Goal: Task Accomplishment & Management: Use online tool/utility

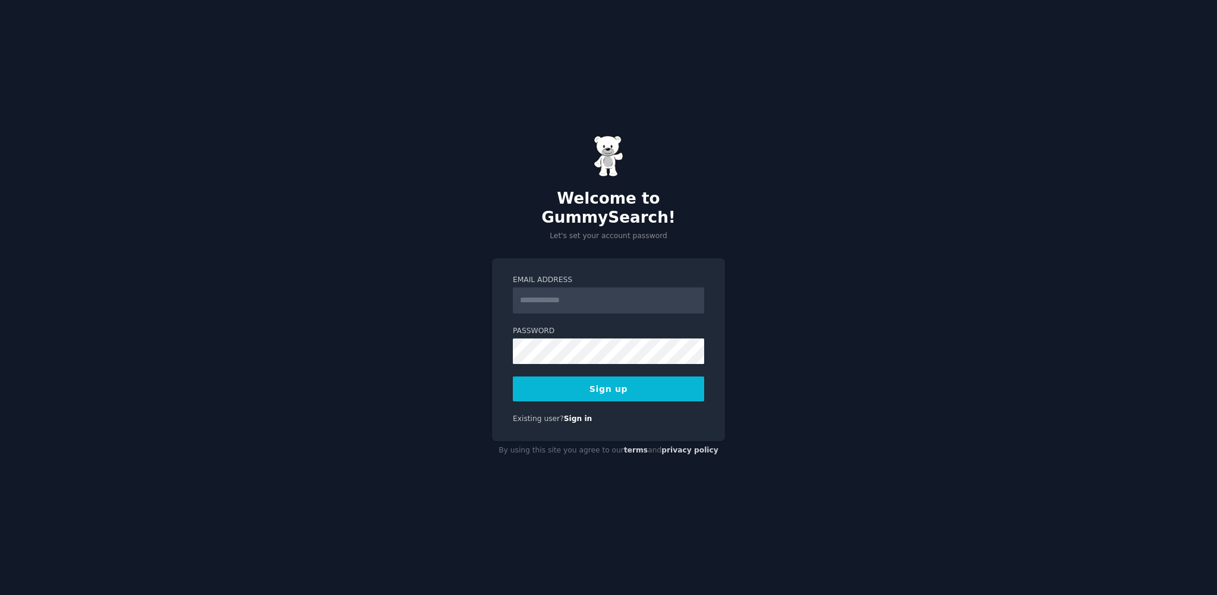
click at [556, 288] on input "Email Address" at bounding box center [608, 301] width 191 height 26
type input "**********"
click at [513, 377] on button "Sign up" at bounding box center [608, 389] width 191 height 25
drag, startPoint x: 860, startPoint y: 380, endPoint x: 701, endPoint y: 377, distance: 159.3
click at [855, 380] on div "**********" at bounding box center [608, 297] width 1217 height 595
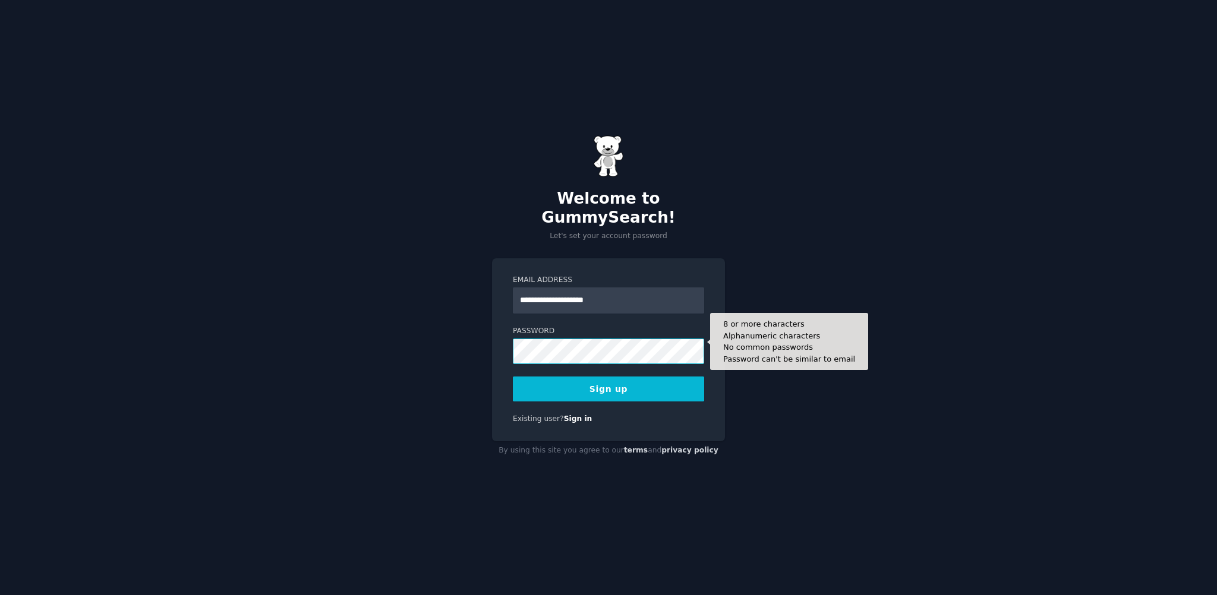
click at [513, 377] on button "Sign up" at bounding box center [608, 389] width 191 height 25
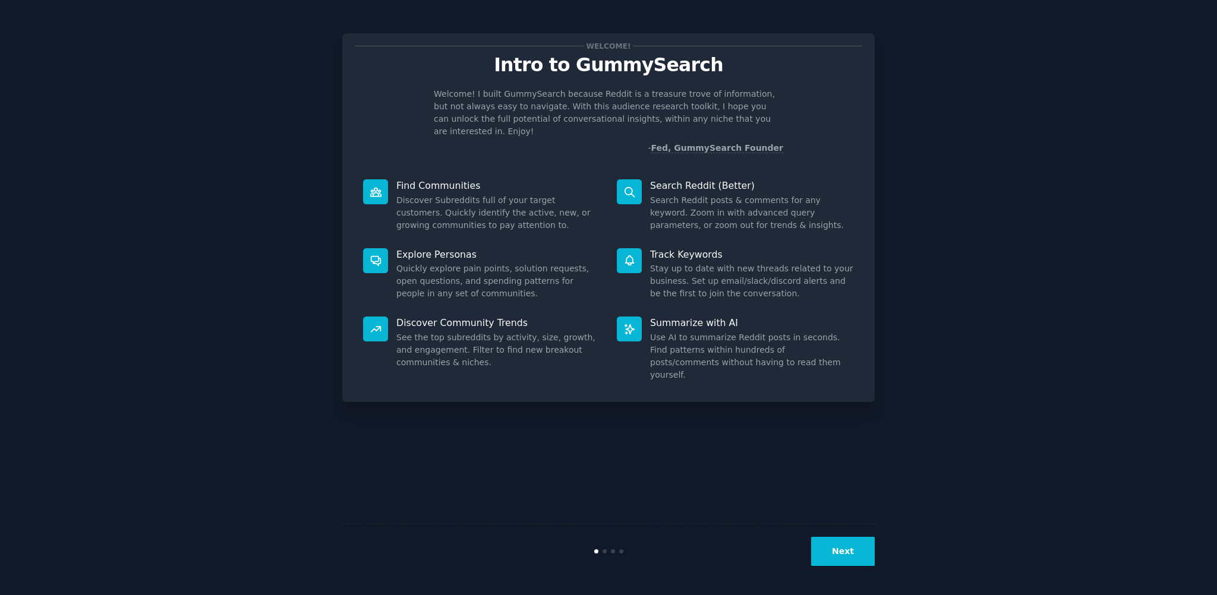
click at [405, 179] on p "Find Communities" at bounding box center [498, 185] width 204 height 12
click at [364, 179] on div at bounding box center [375, 191] width 25 height 25
click at [847, 544] on button "Next" at bounding box center [843, 551] width 64 height 29
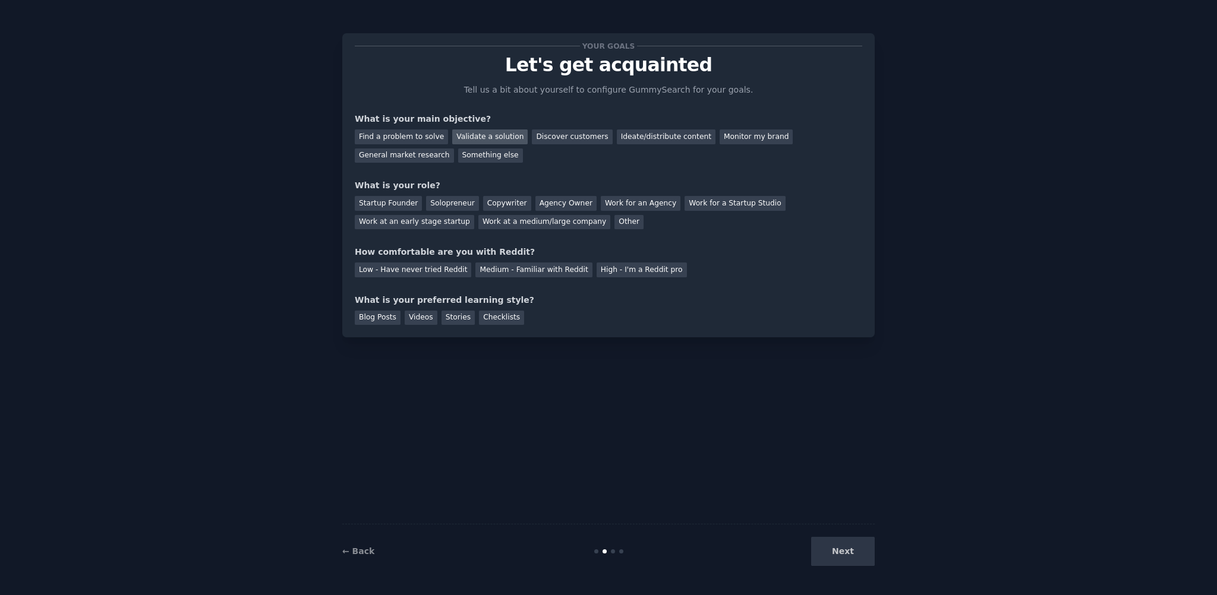
click at [477, 135] on div "Validate a solution" at bounding box center [489, 137] width 75 height 15
click at [537, 132] on div "Discover customers" at bounding box center [572, 137] width 80 height 15
click at [622, 136] on div "Ideate/distribute content" at bounding box center [666, 137] width 99 height 15
click at [454, 205] on div "Solopreneur" at bounding box center [452, 203] width 52 height 15
click at [528, 270] on div "Medium - Familiar with Reddit" at bounding box center [533, 270] width 116 height 15
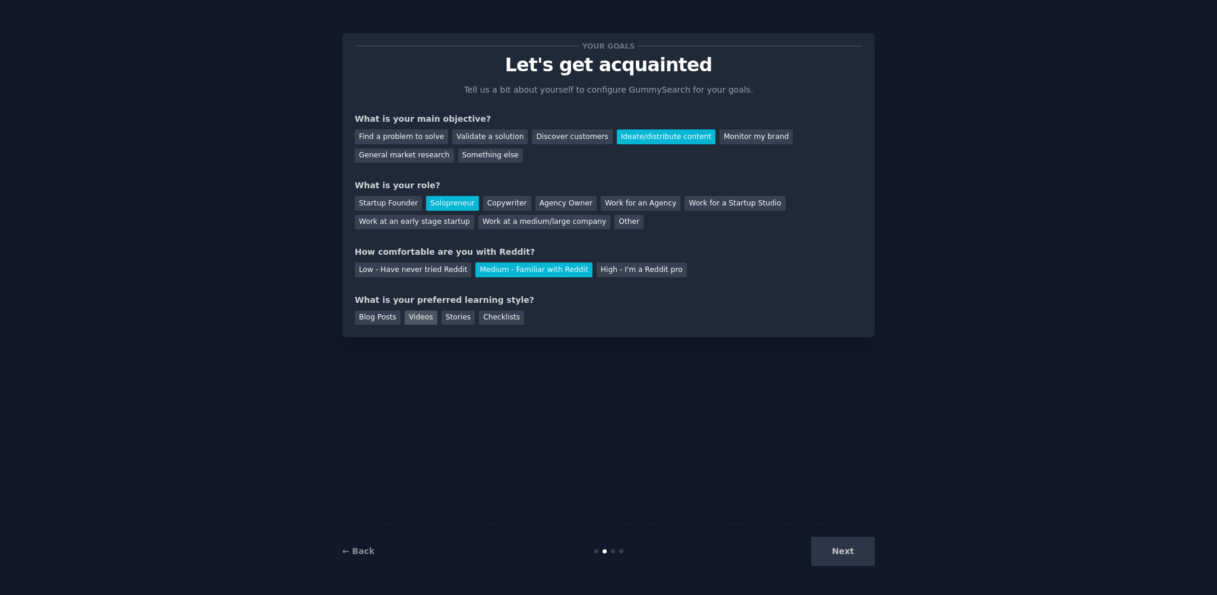
click at [414, 317] on div "Videos" at bounding box center [421, 318] width 33 height 15
drag, startPoint x: 361, startPoint y: 318, endPoint x: 369, endPoint y: 319, distance: 8.4
click at [361, 318] on div "Blog Posts" at bounding box center [378, 318] width 46 height 15
click at [551, 302] on div "What is your preferred learning style?" at bounding box center [609, 300] width 508 height 12
click at [406, 321] on div "Videos" at bounding box center [421, 318] width 33 height 15
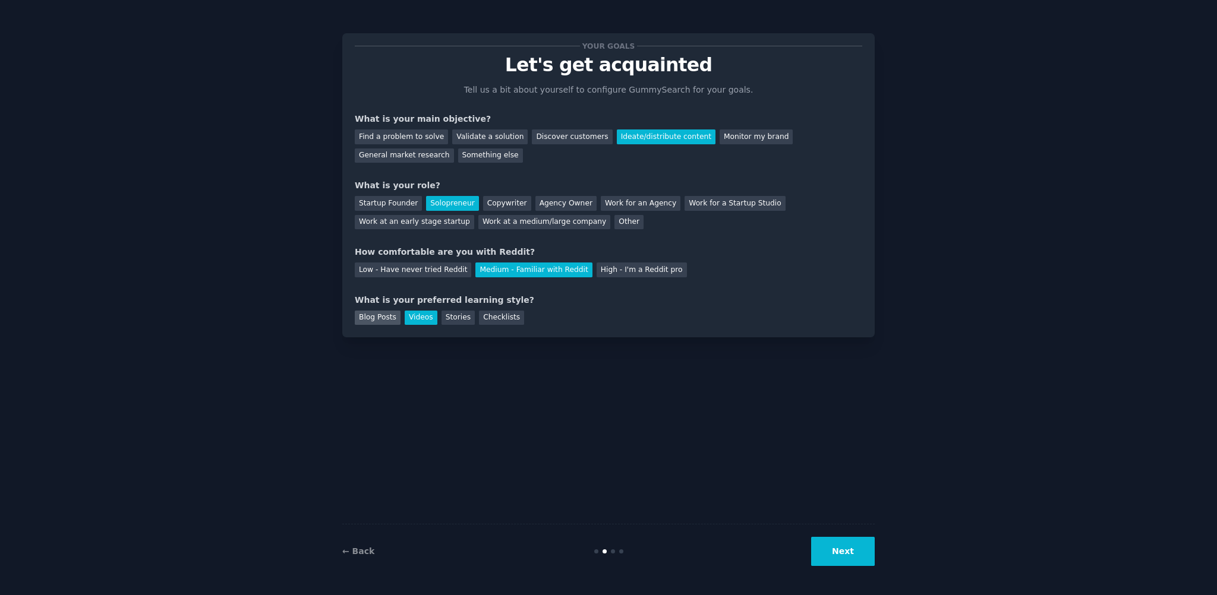
click at [376, 320] on div "Blog Posts" at bounding box center [378, 318] width 46 height 15
click at [858, 556] on button "Next" at bounding box center [843, 551] width 64 height 29
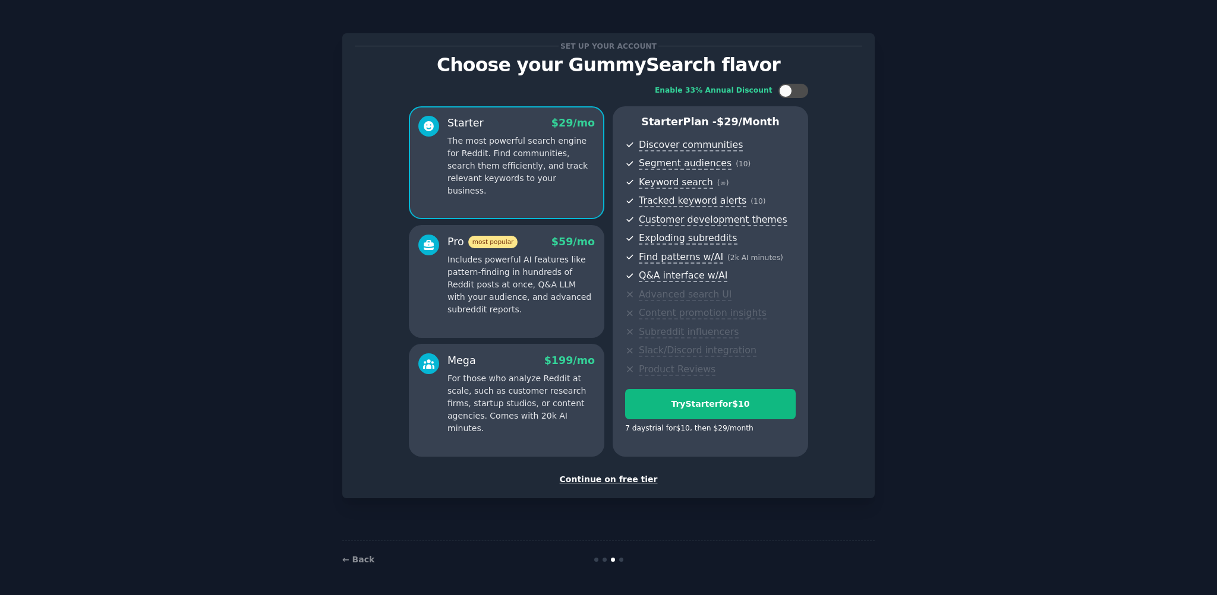
click at [618, 478] on div "Continue on free tier" at bounding box center [609, 480] width 508 height 12
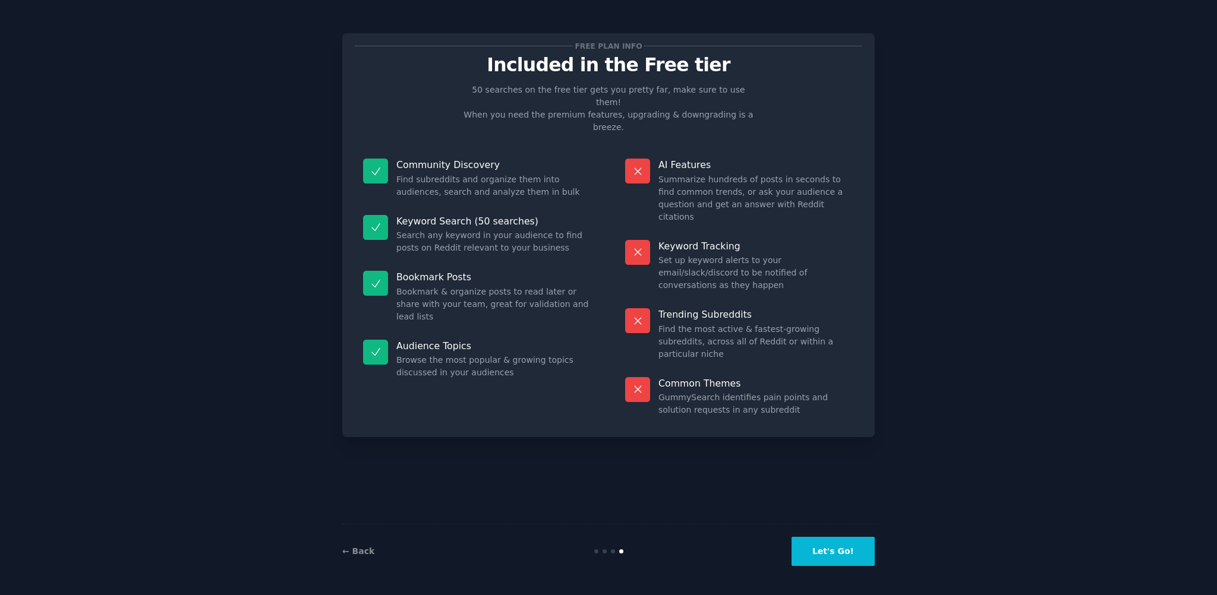
click at [843, 551] on button "Let's Go!" at bounding box center [833, 551] width 83 height 29
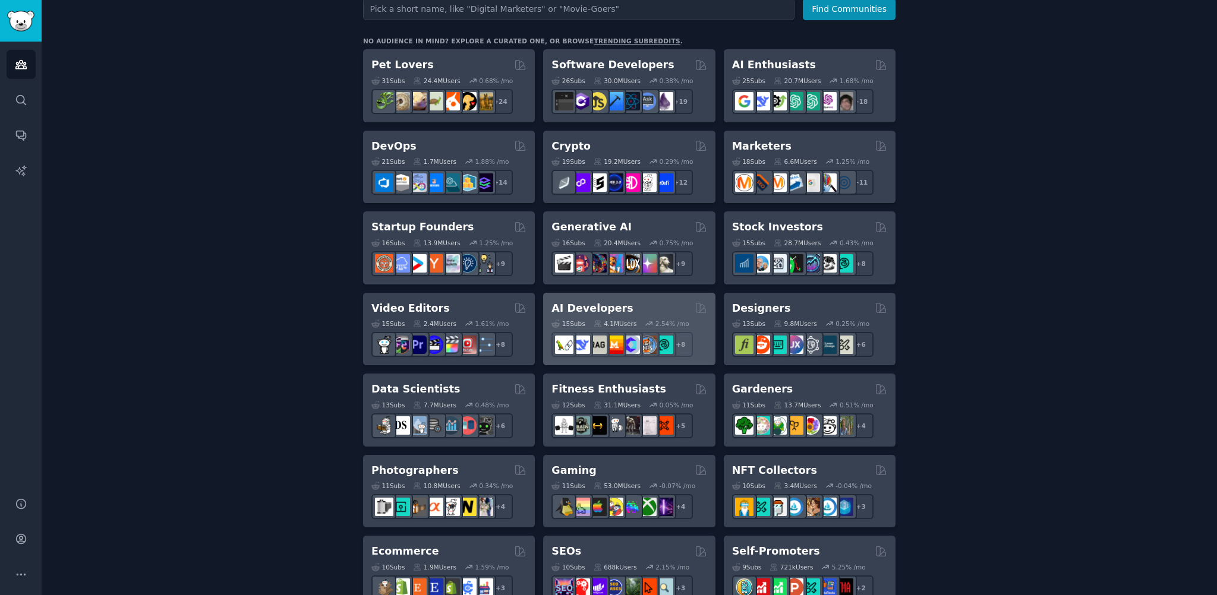
scroll to position [238, 0]
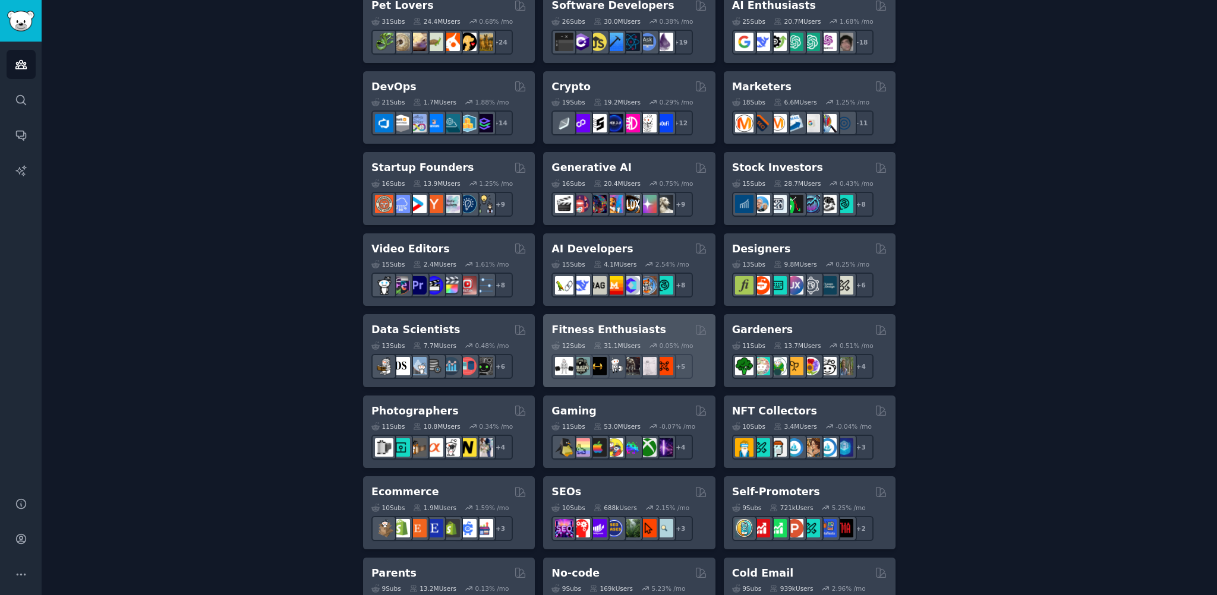
click at [657, 326] on div "Fitness Enthusiasts Curated by GummySearch" at bounding box center [628, 330] width 155 height 15
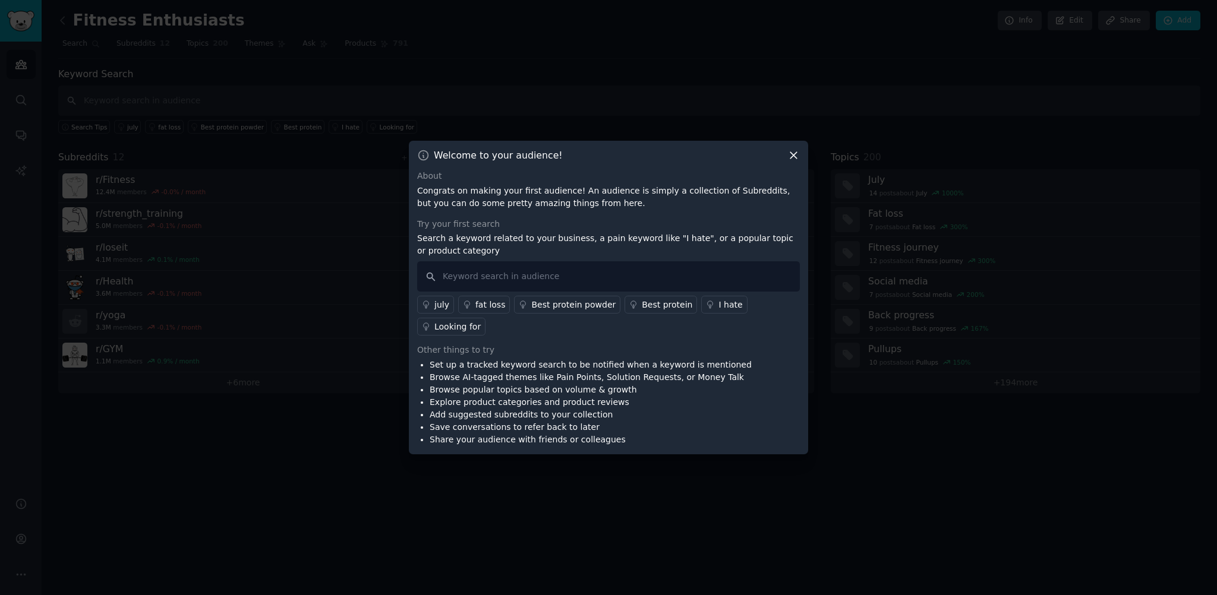
click at [793, 159] on icon at bounding box center [793, 156] width 7 height 7
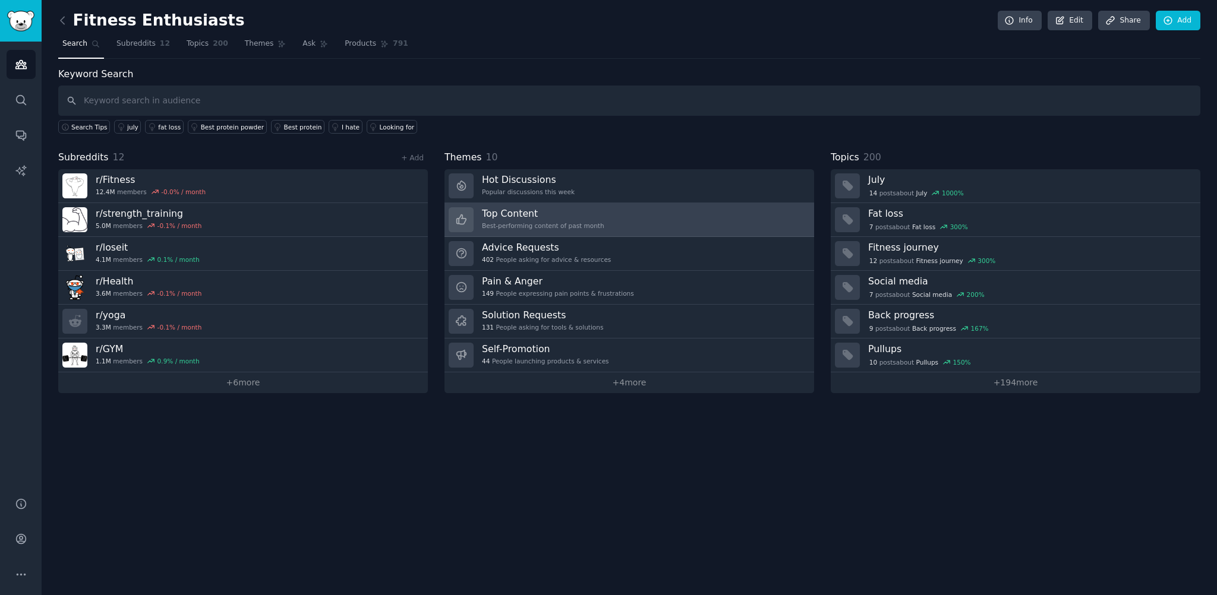
click at [519, 217] on h3 "Top Content" at bounding box center [543, 213] width 122 height 12
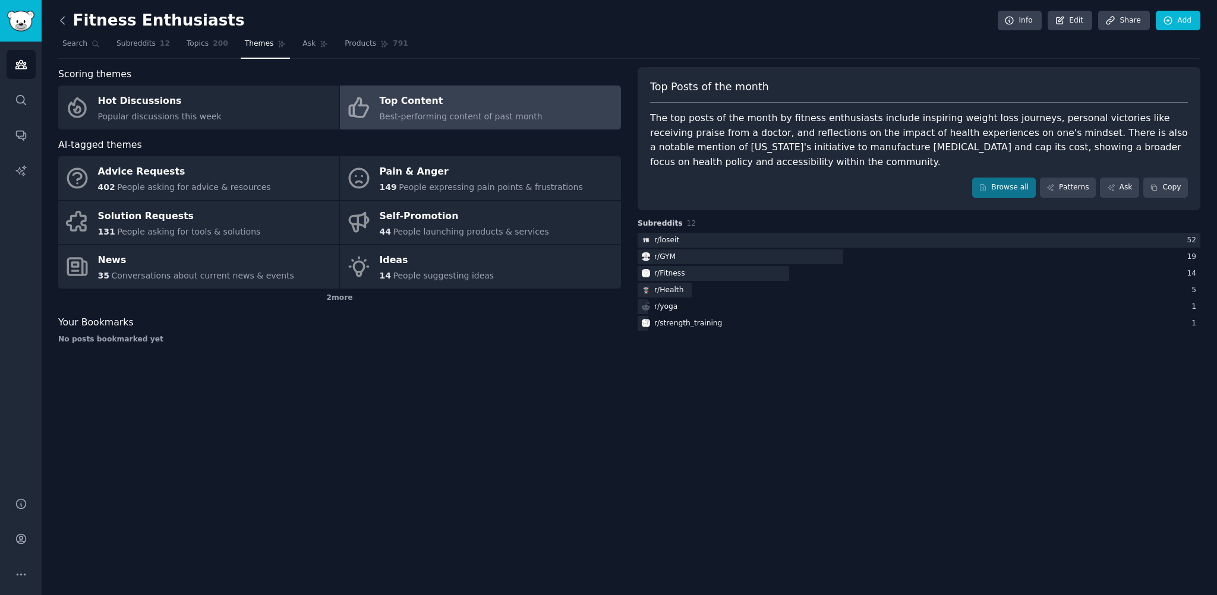
click at [64, 18] on icon at bounding box center [62, 20] width 12 height 12
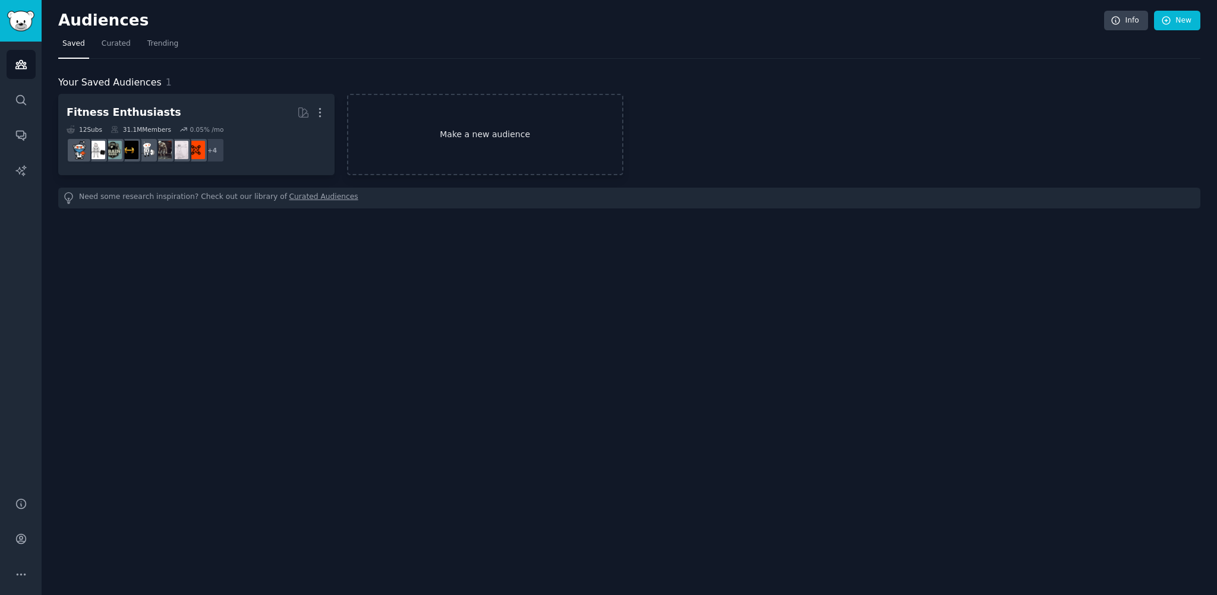
click at [471, 142] on link "Make a new audience" at bounding box center [485, 134] width 276 height 81
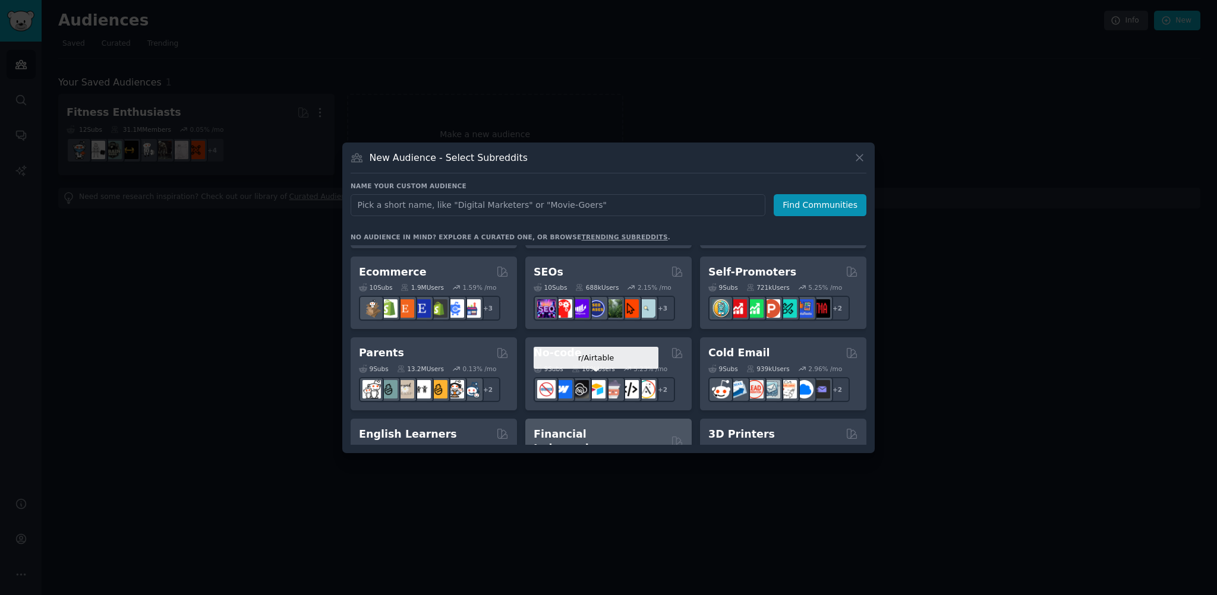
scroll to position [535, 0]
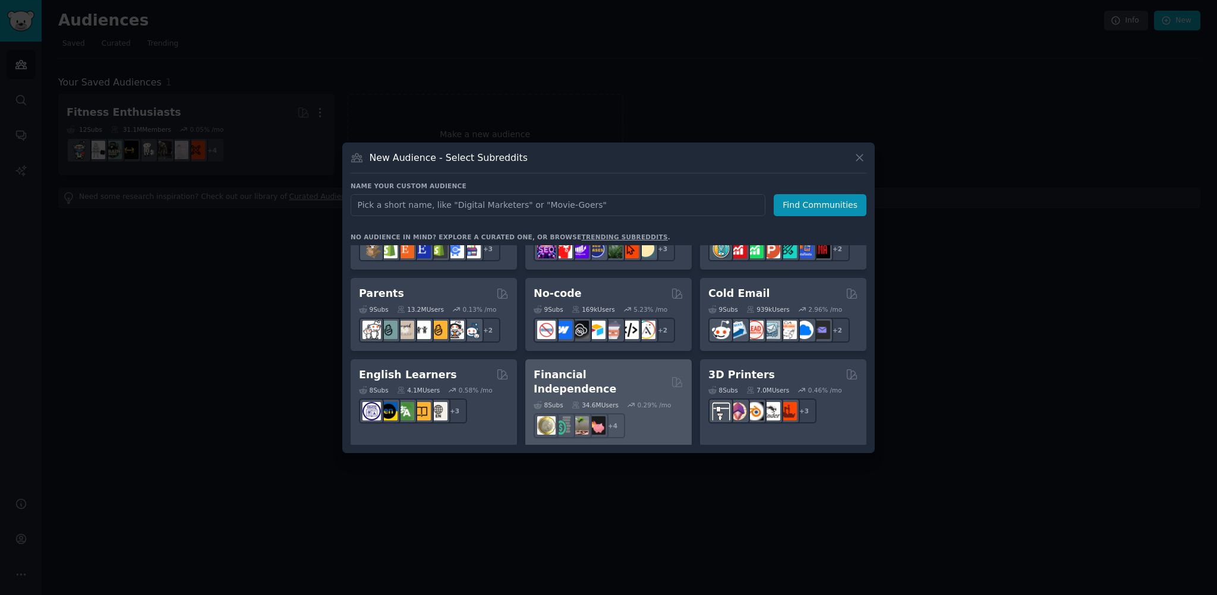
click at [628, 371] on h2 "Financial Independence" at bounding box center [600, 382] width 133 height 29
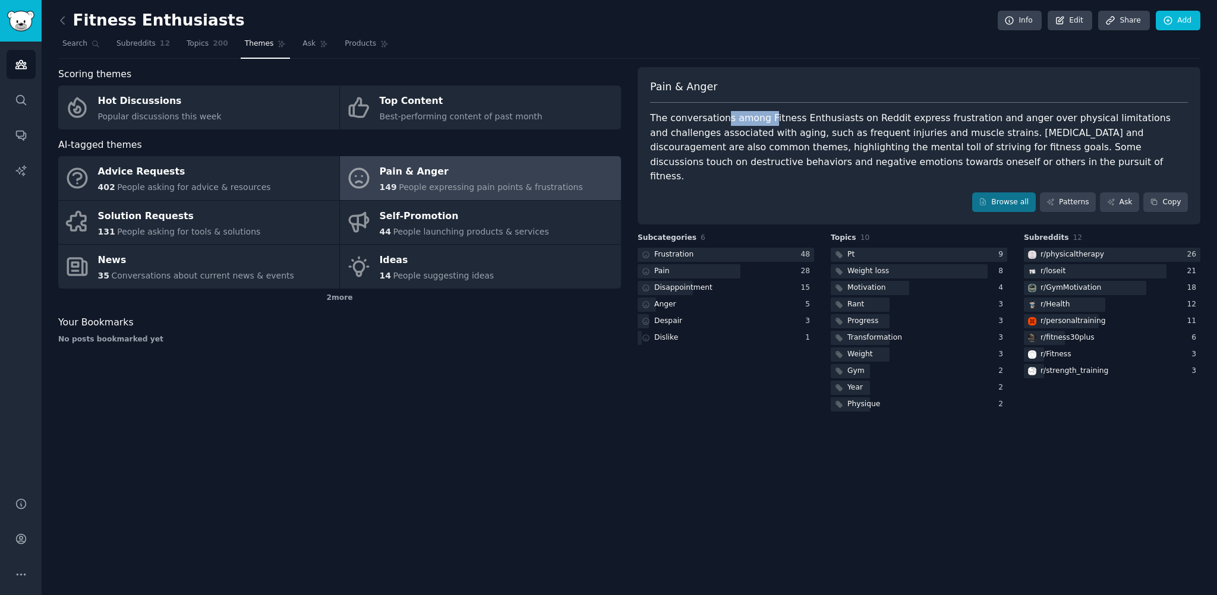
click at [765, 117] on div "The conversations among Fitness Enthusiasts on Reddit express frustration and a…" at bounding box center [919, 147] width 538 height 73
click at [1010, 108] on div "Pain & [PERSON_NAME] The conversations among Fitness Enthusiasts on Reddit expr…" at bounding box center [919, 146] width 563 height 158
click at [1004, 111] on div "The conversations among Fitness Enthusiasts on Reddit express frustration and a…" at bounding box center [919, 147] width 538 height 73
click at [981, 125] on div "The conversations among Fitness Enthusiasts on Reddit express frustration and a…" at bounding box center [919, 147] width 538 height 73
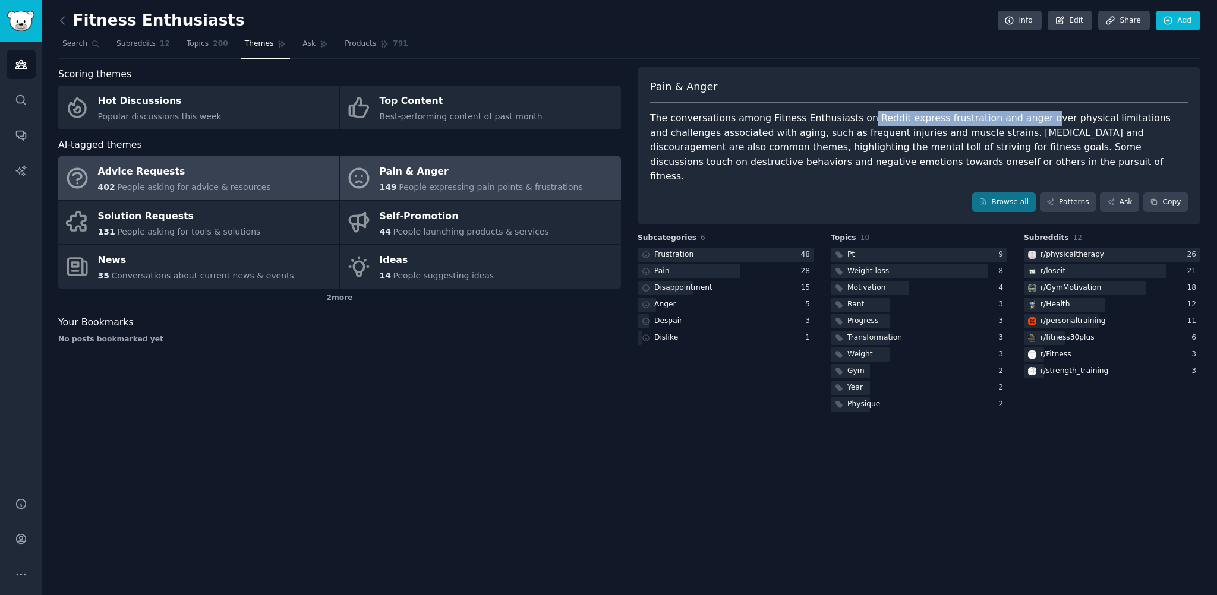
click at [276, 183] on link "Advice Requests 402 People asking for advice & resources" at bounding box center [198, 178] width 281 height 44
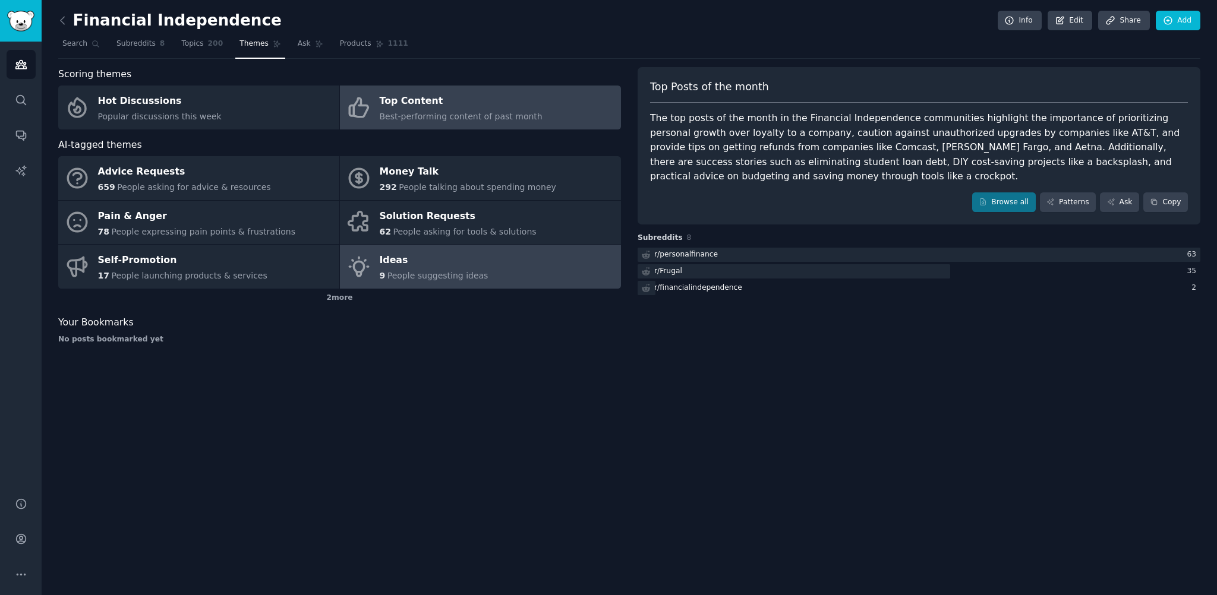
click at [492, 277] on link "Ideas 9 People suggesting ideas" at bounding box center [480, 267] width 281 height 44
